Goal: Book appointment/travel/reservation

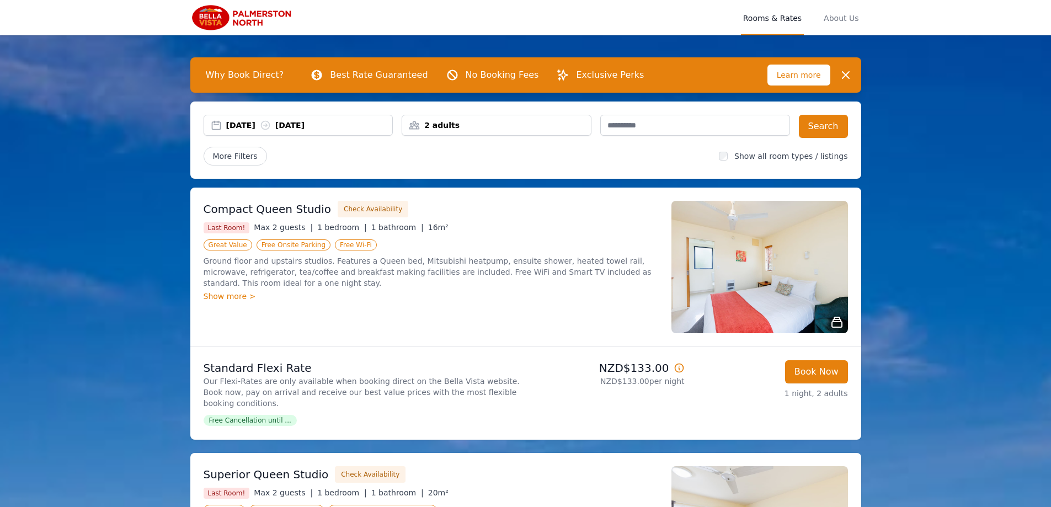
click at [241, 130] on div "[DATE] [DATE]" at bounding box center [309, 125] width 167 height 11
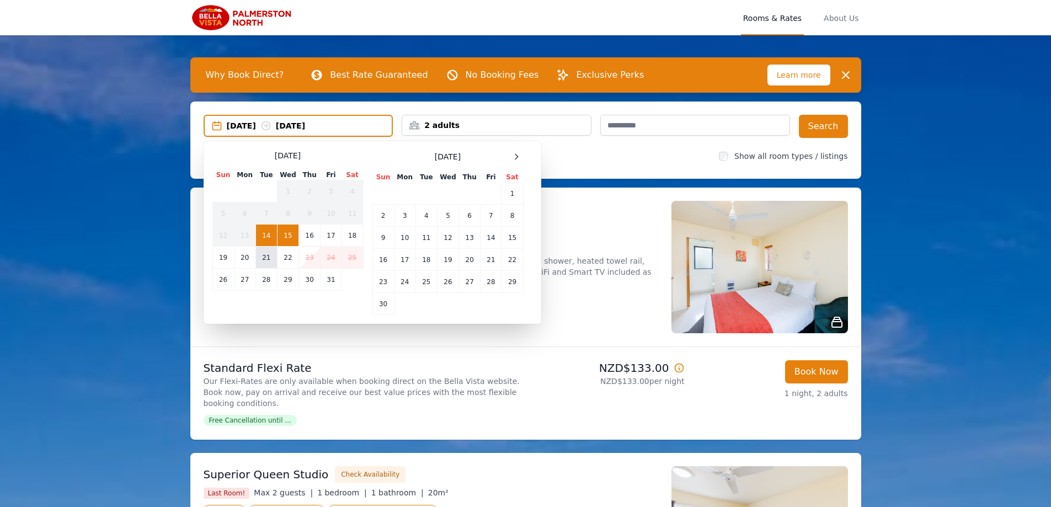
click at [263, 259] on td "21" at bounding box center [266, 258] width 22 height 22
click at [284, 258] on td "22" at bounding box center [288, 258] width 22 height 22
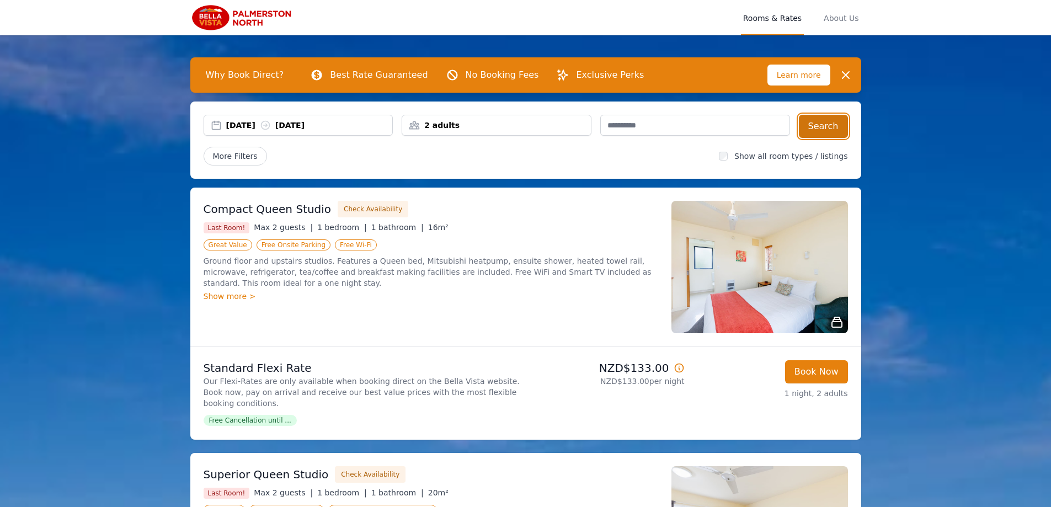
click at [823, 126] on button "Search" at bounding box center [823, 126] width 49 height 23
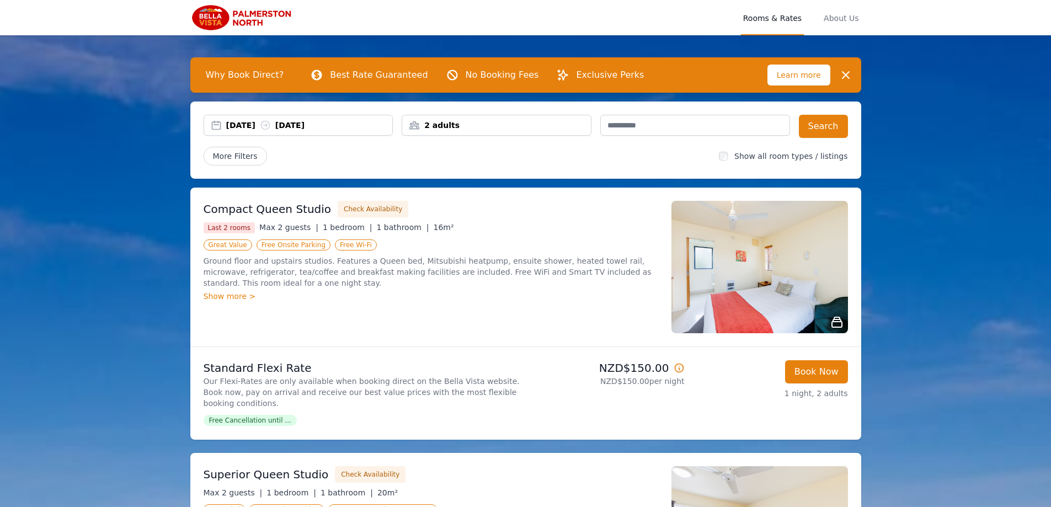
click at [225, 20] on img at bounding box center [243, 17] width 106 height 26
